Goal: Task Accomplishment & Management: Manage account settings

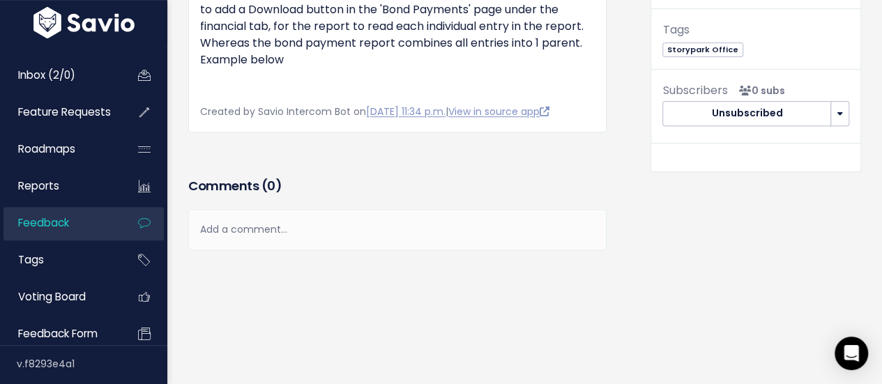
scroll to position [348, 0]
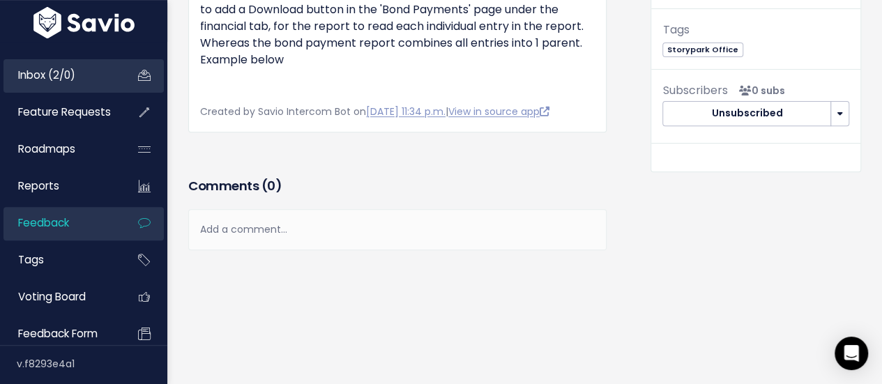
click at [40, 73] on span "Inbox (2/0)" at bounding box center [46, 75] width 57 height 15
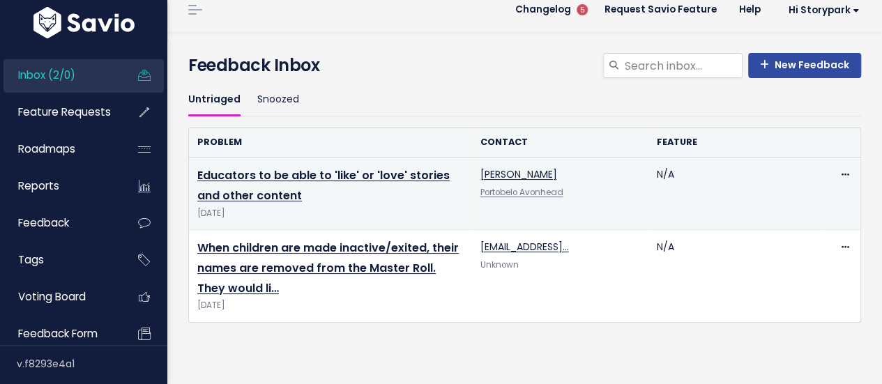
scroll to position [23, 0]
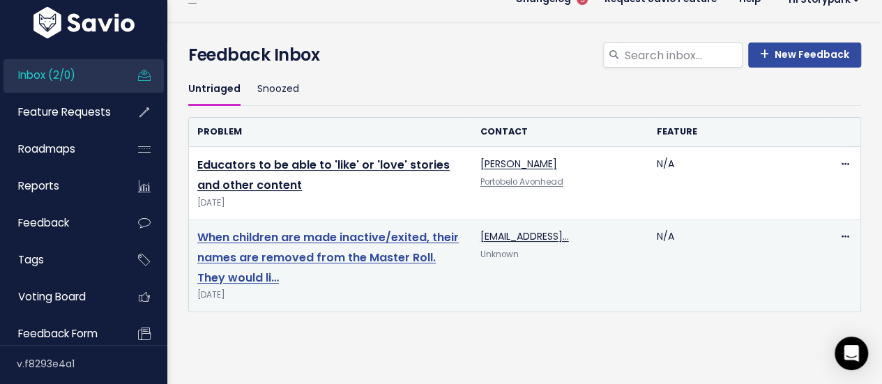
click at [394, 256] on link "When children are made inactive/exited, their names are removed from the Master…" at bounding box center [327, 257] width 261 height 56
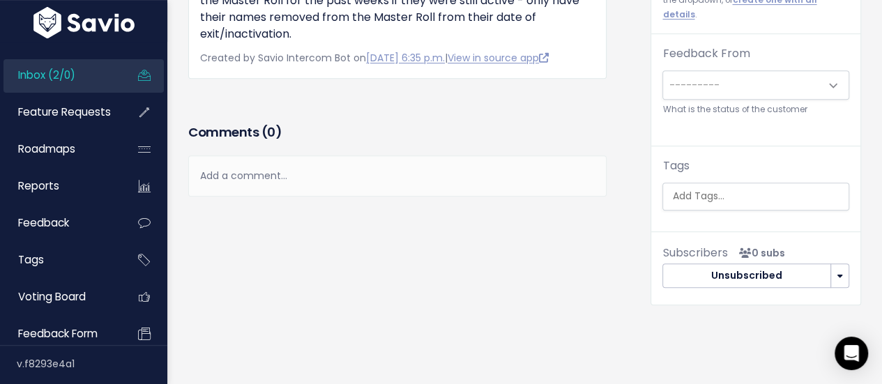
scroll to position [248, 0]
